Goal: Navigation & Orientation: Find specific page/section

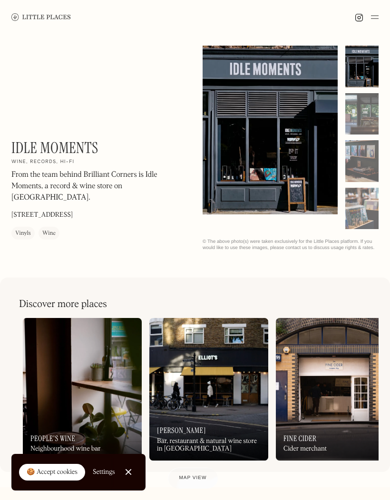
click at [373, 14] on img at bounding box center [375, 16] width 8 height 11
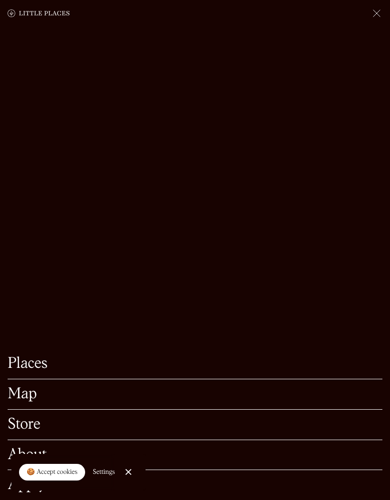
scroll to position [134, 0]
click at [39, 372] on link "Places" at bounding box center [195, 364] width 375 height 15
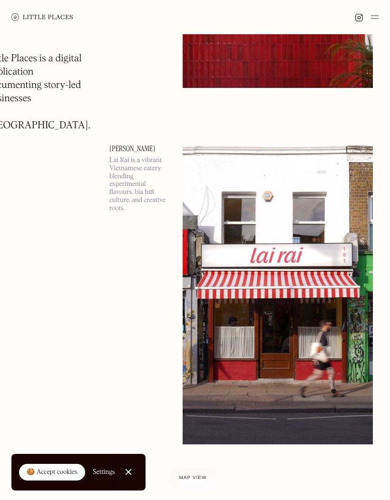
scroll to position [5654, 0]
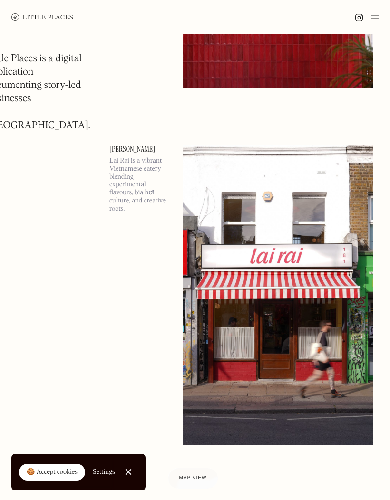
click at [113, 151] on link "[PERSON_NAME]" at bounding box center [140, 150] width 62 height 8
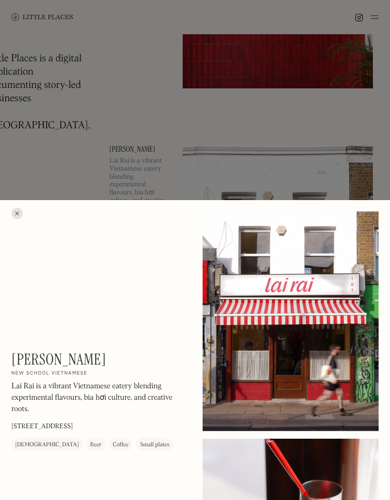
click at [352, 126] on div at bounding box center [195, 250] width 390 height 500
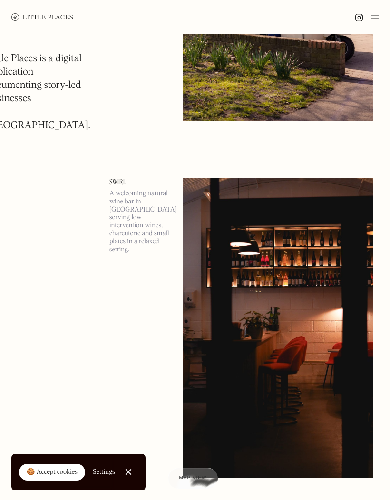
scroll to position [7749, 0]
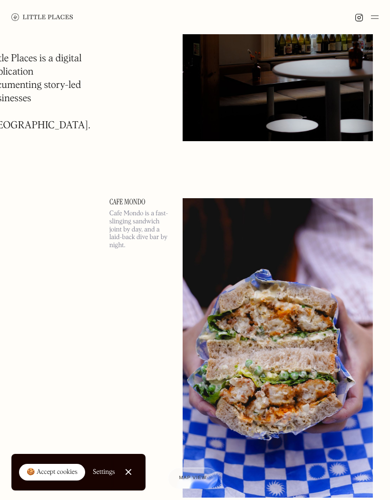
scroll to position [8502, 0]
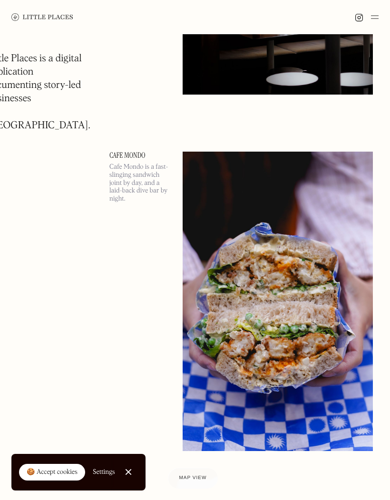
click at [116, 157] on link "Cafe Mondo" at bounding box center [140, 156] width 62 height 8
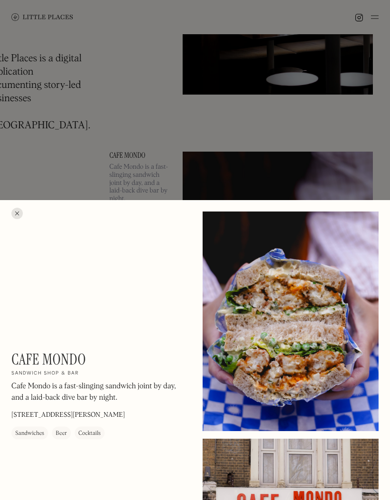
click at [382, 179] on div at bounding box center [195, 250] width 390 height 500
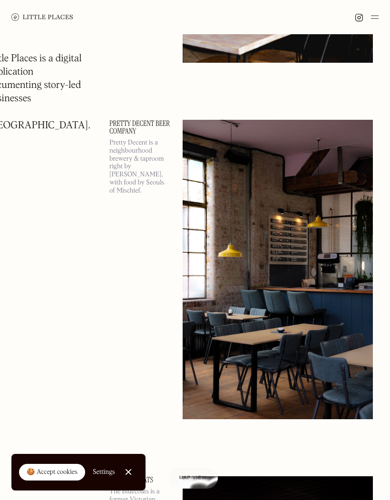
scroll to position [9249, 0]
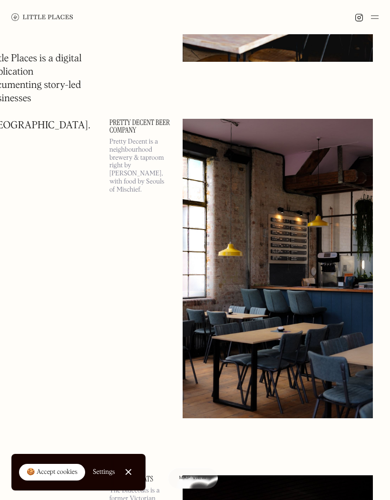
click at [131, 122] on link "Pretty Decent Beer Company" at bounding box center [140, 126] width 62 height 15
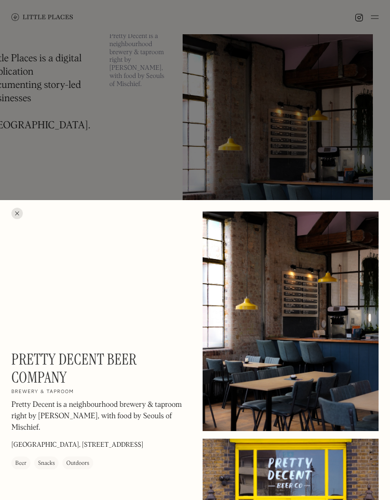
scroll to position [9351, 0]
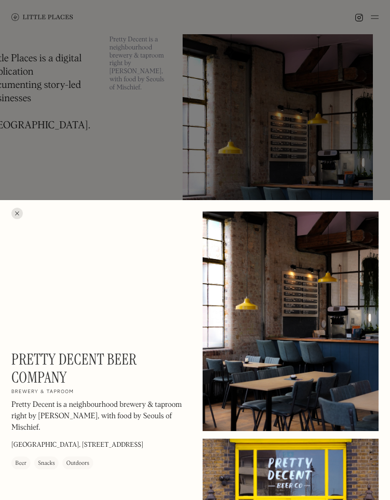
click at [379, 181] on div at bounding box center [195, 250] width 390 height 500
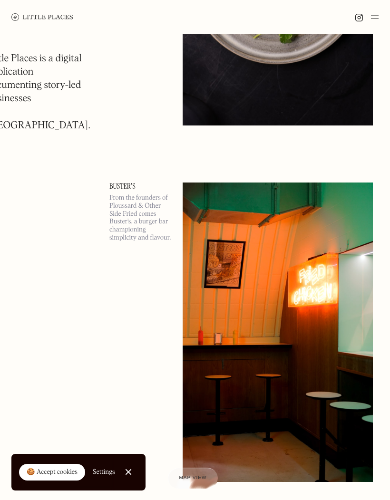
scroll to position [10257, 0]
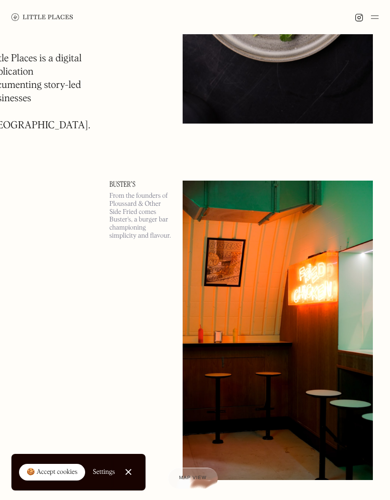
click at [143, 291] on div "[PERSON_NAME]'s From the founders of Ploussard & Other Side Fried comes Buster'…" at bounding box center [140, 331] width 62 height 300
click at [309, 257] on img at bounding box center [278, 331] width 190 height 300
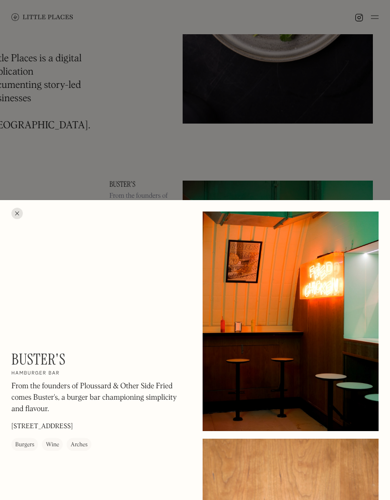
click at [373, 180] on div at bounding box center [195, 250] width 390 height 500
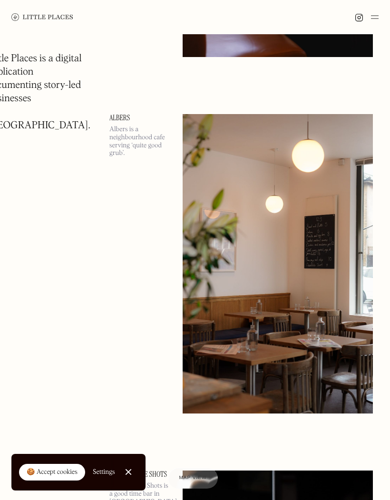
scroll to position [12809, 0]
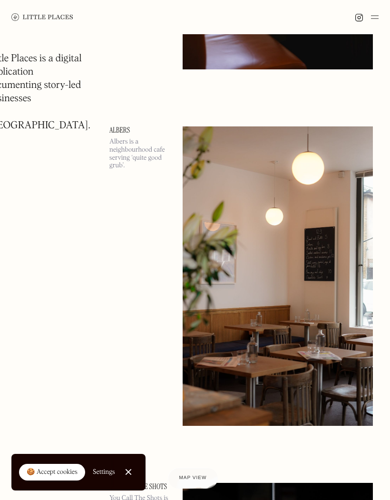
click at [315, 217] on img at bounding box center [278, 277] width 190 height 300
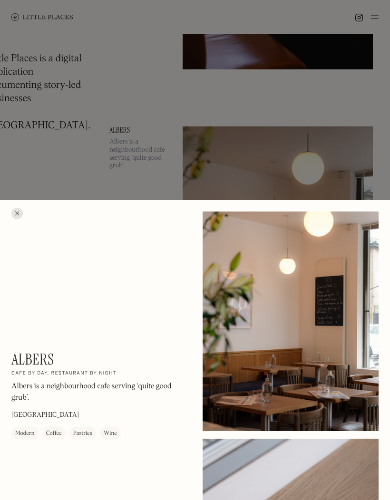
click at [335, 166] on div at bounding box center [195, 250] width 390 height 500
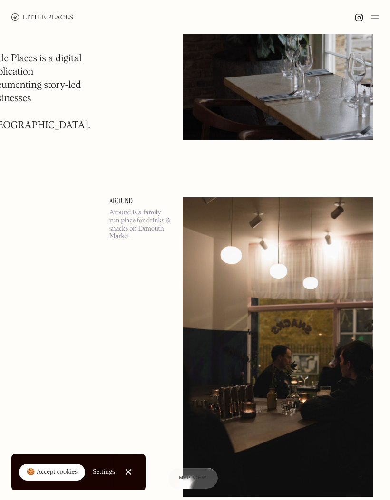
scroll to position [14165, 0]
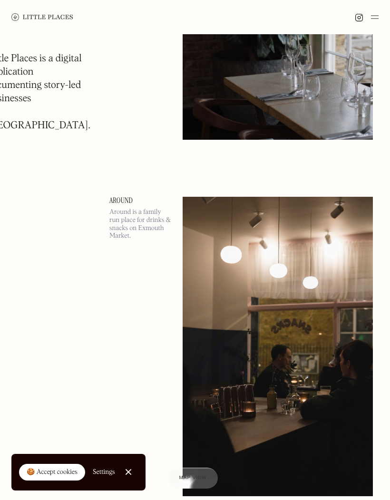
click at [315, 248] on img at bounding box center [278, 347] width 190 height 300
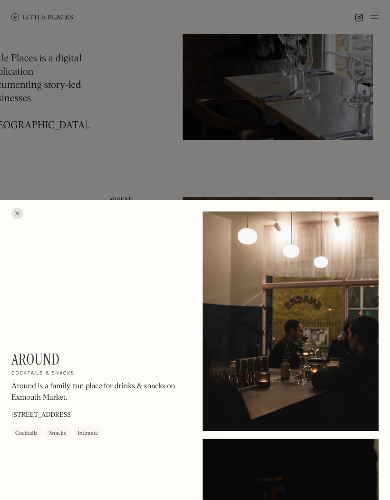
click at [377, 179] on div at bounding box center [195, 250] width 390 height 500
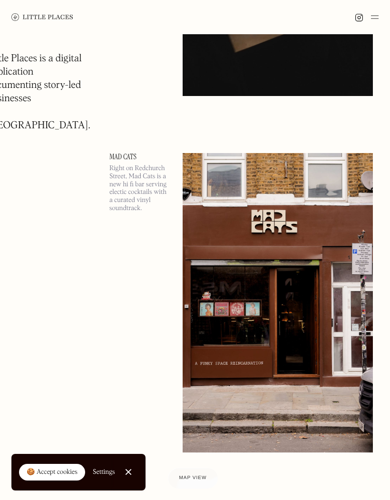
scroll to position [14567, 0]
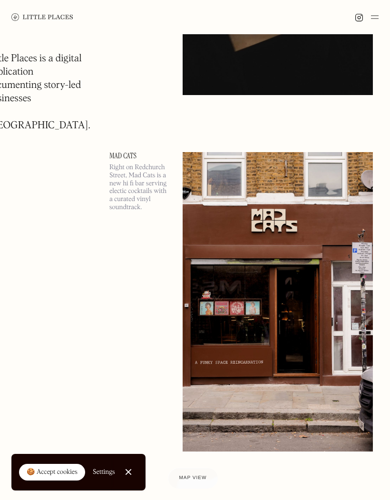
click at [313, 251] on img at bounding box center [278, 302] width 190 height 300
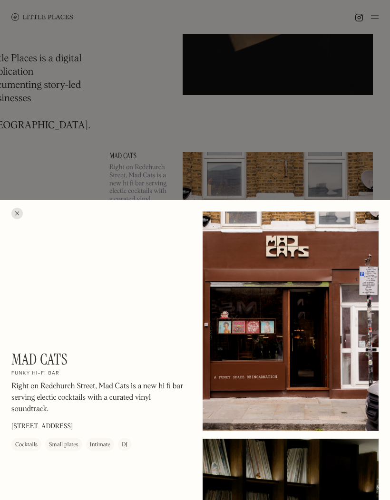
click at [366, 181] on div at bounding box center [195, 250] width 390 height 500
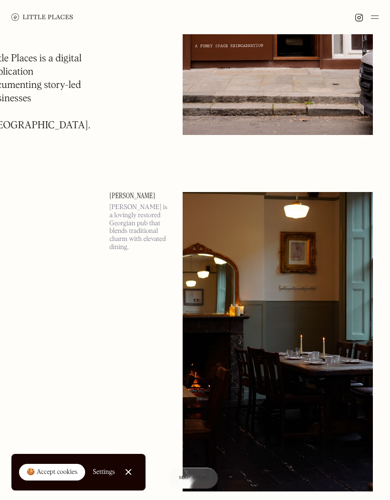
scroll to position [14886, 0]
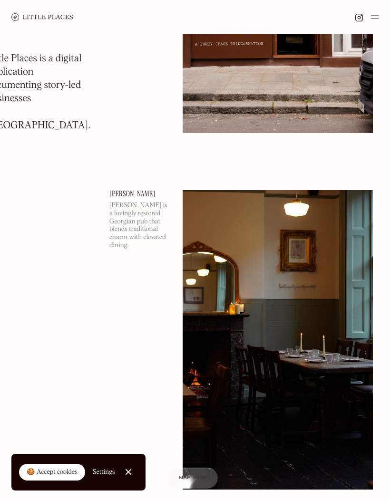
click at [321, 242] on img at bounding box center [278, 340] width 190 height 300
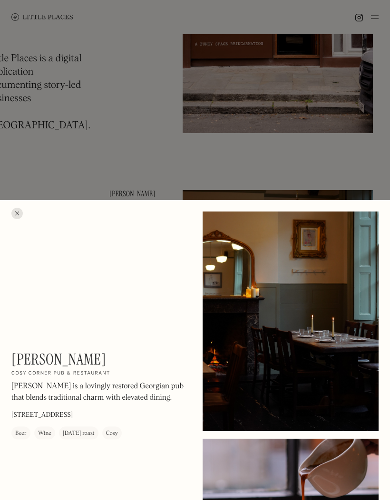
click at [357, 182] on div at bounding box center [195, 250] width 390 height 500
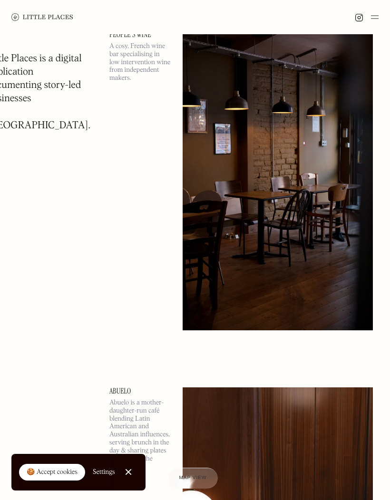
scroll to position [16789, 0]
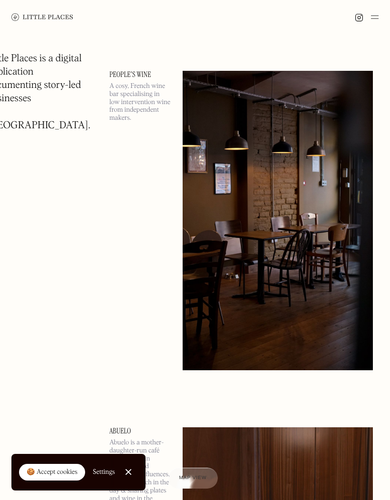
click at [320, 194] on img at bounding box center [278, 221] width 190 height 300
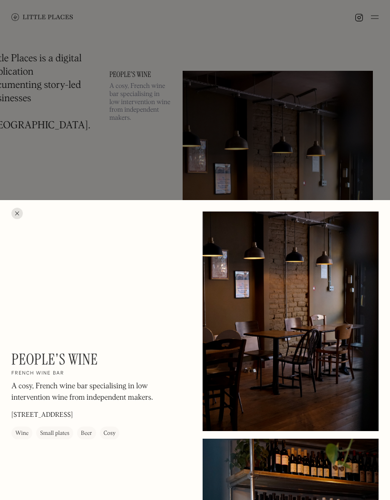
click at [362, 159] on div at bounding box center [195, 250] width 390 height 500
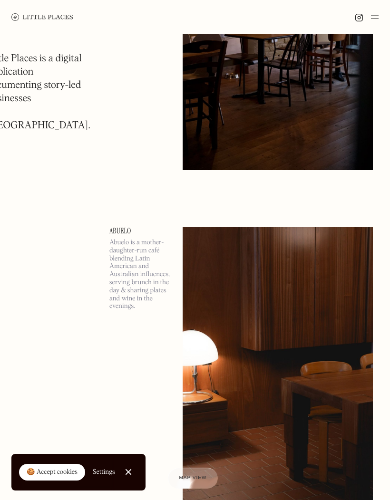
scroll to position [16991, 0]
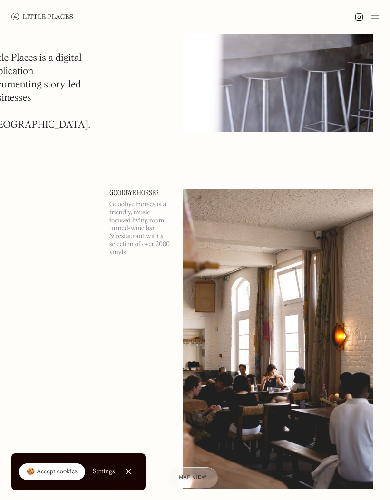
click at [299, 264] on img at bounding box center [278, 340] width 190 height 300
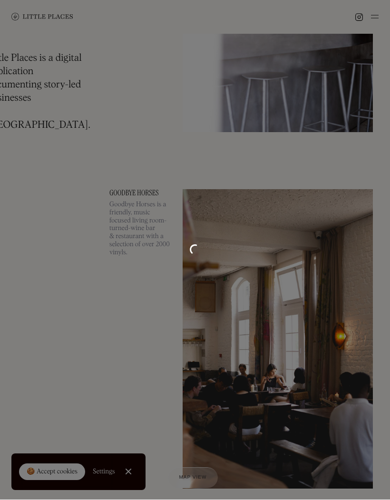
scroll to position [19882, 0]
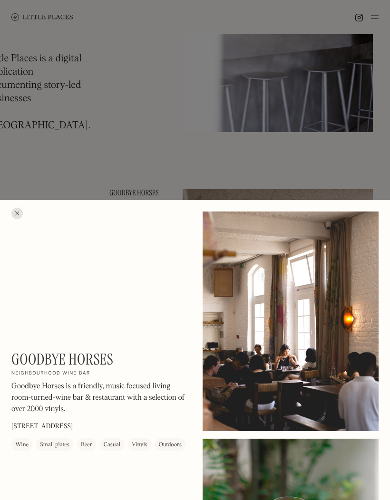
click at [374, 184] on div at bounding box center [195, 250] width 390 height 500
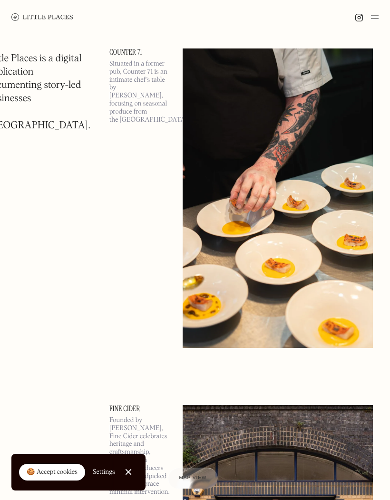
scroll to position [22519, 0]
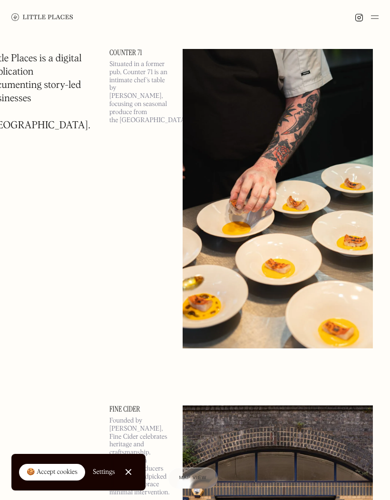
click at [321, 188] on img at bounding box center [278, 199] width 190 height 300
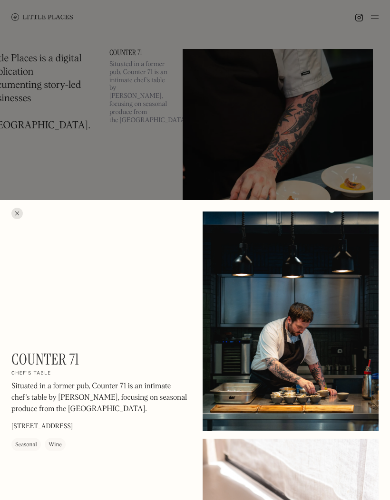
click at [359, 173] on div at bounding box center [195, 250] width 390 height 500
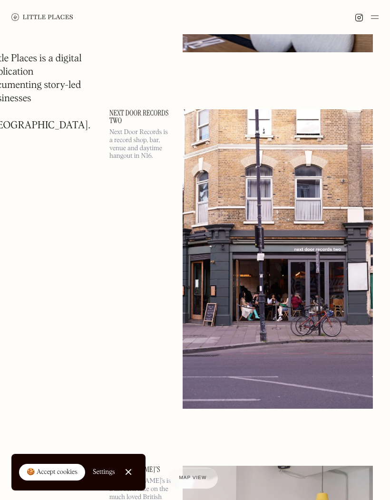
scroll to position [24243, 0]
click at [319, 238] on img at bounding box center [278, 259] width 190 height 300
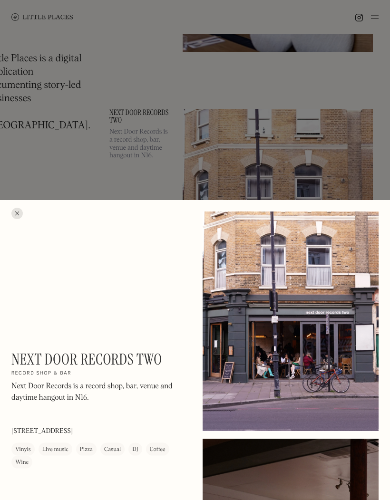
click at [348, 186] on div at bounding box center [195, 250] width 390 height 500
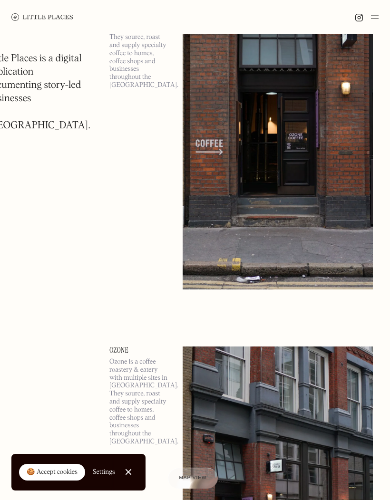
scroll to position [26860, 0]
click at [381, 12] on div at bounding box center [195, 17] width 390 height 34
click at [378, 13] on img at bounding box center [375, 16] width 8 height 11
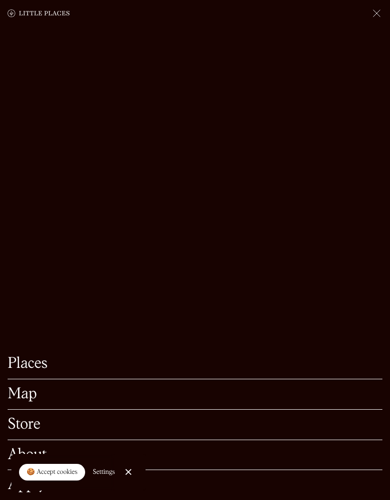
scroll to position [27133, 0]
click at [349, 402] on link "Map" at bounding box center [195, 394] width 375 height 15
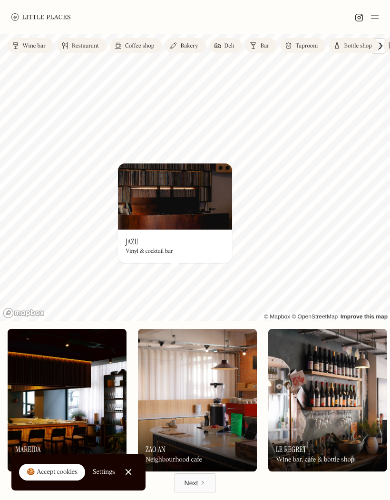
click at [200, 203] on img at bounding box center [175, 196] width 114 height 67
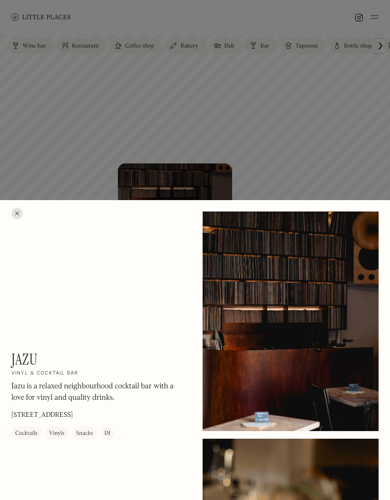
click at [303, 170] on div at bounding box center [195, 250] width 390 height 500
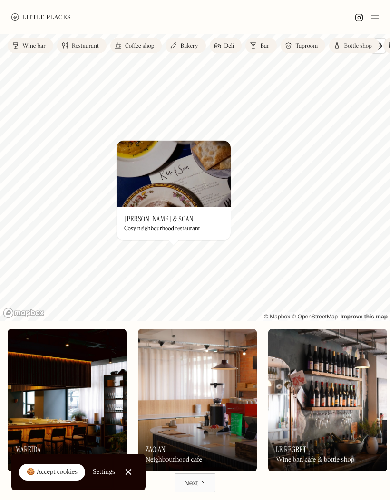
click at [200, 181] on img at bounding box center [174, 173] width 114 height 67
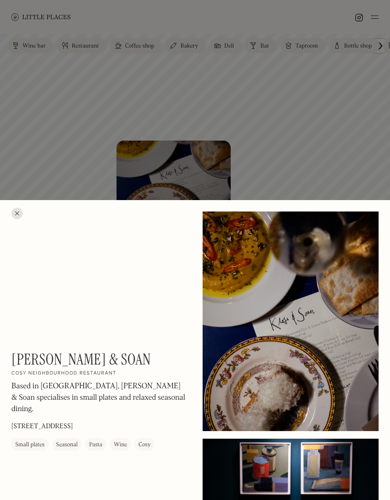
scroll to position [34, 0]
click at [356, 169] on div at bounding box center [195, 250] width 390 height 500
